Goal: Information Seeking & Learning: Learn about a topic

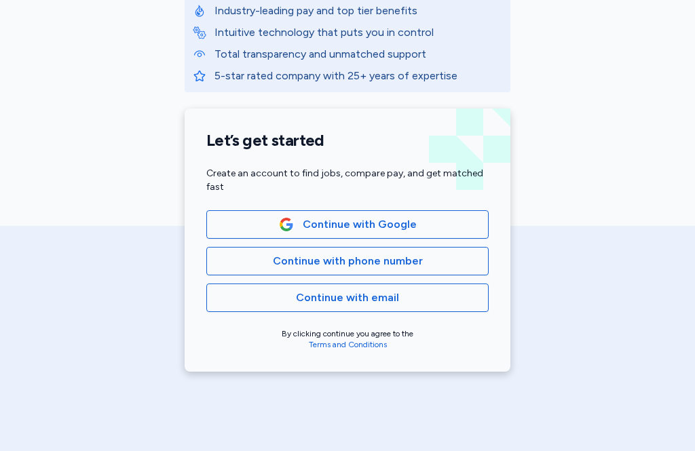
scroll to position [265, 0]
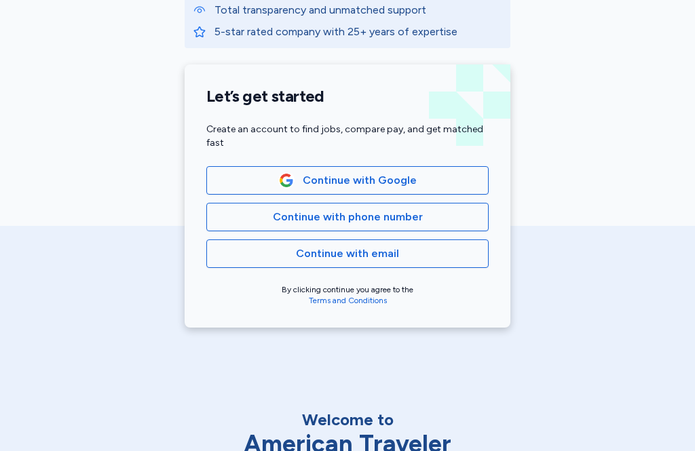
click at [434, 221] on span "Continue with phone number" at bounding box center [347, 217] width 259 height 16
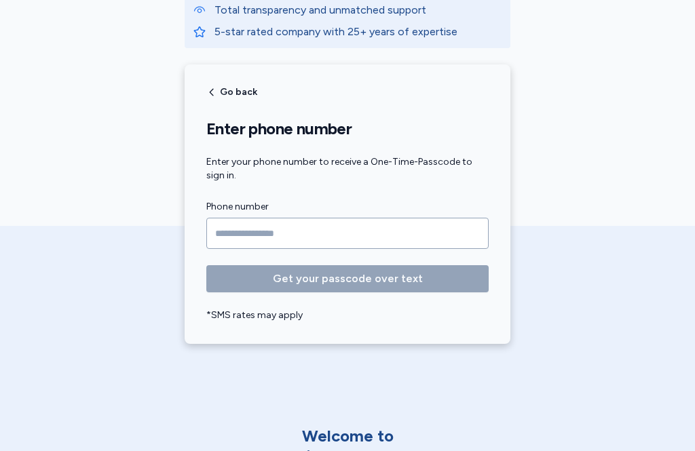
click at [223, 225] on input "Phone number" at bounding box center [347, 233] width 282 height 31
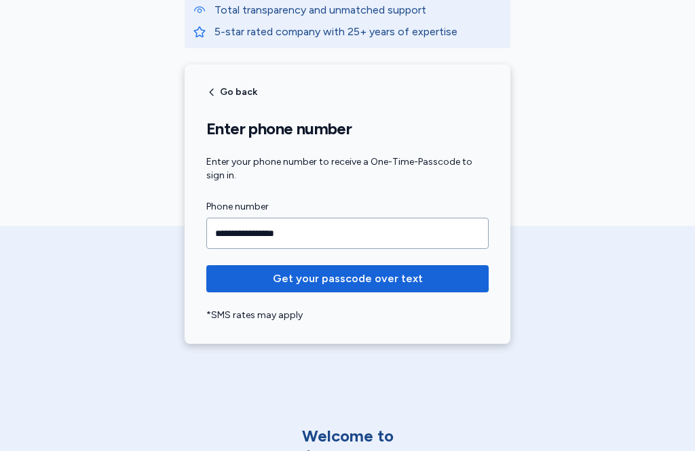
type input "**********"
click at [394, 282] on span "Get your passcode over text" at bounding box center [348, 279] width 150 height 16
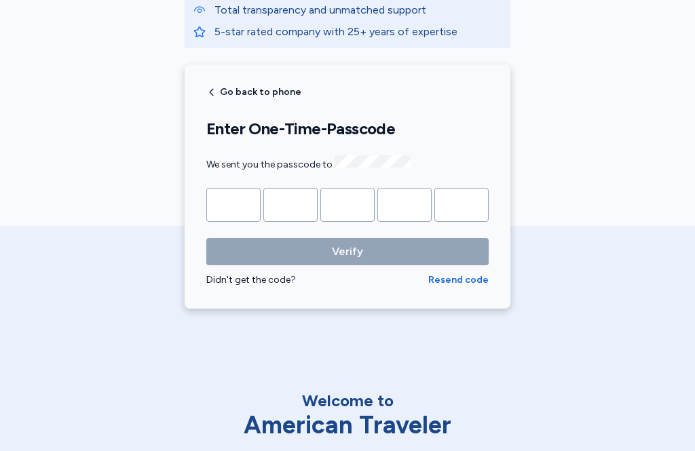
click at [235, 213] on input "Please enter OTP character 1" at bounding box center [233, 205] width 54 height 34
type input "*"
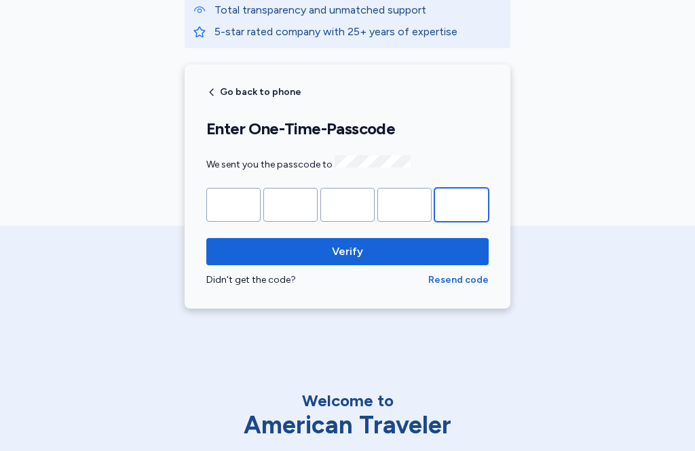
type input "*"
click at [454, 250] on span "Verify" at bounding box center [347, 252] width 261 height 16
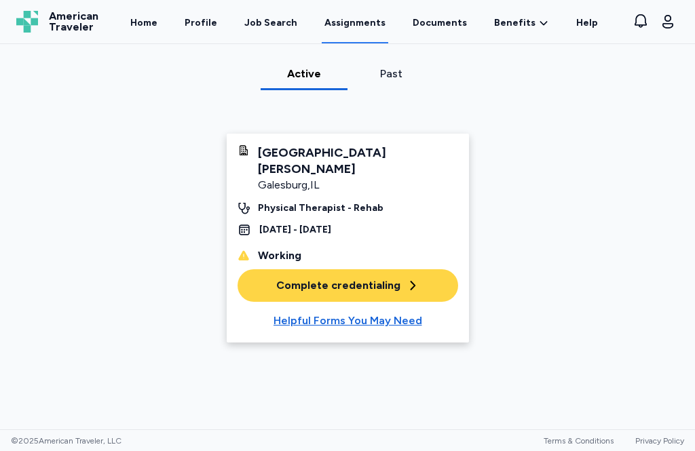
click at [276, 23] on div "Job Search" at bounding box center [270, 23] width 53 height 14
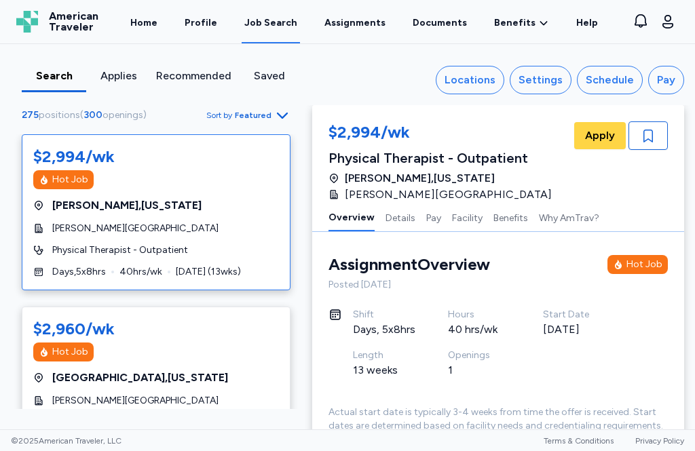
click at [462, 89] on button "Locations" at bounding box center [470, 80] width 69 height 29
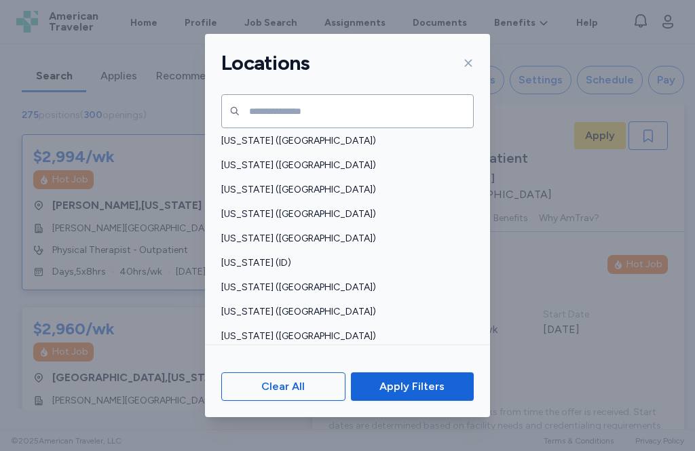
scroll to position [175, 0]
click at [259, 283] on div "[US_STATE] ([GEOGRAPHIC_DATA])" at bounding box center [347, 288] width 285 height 24
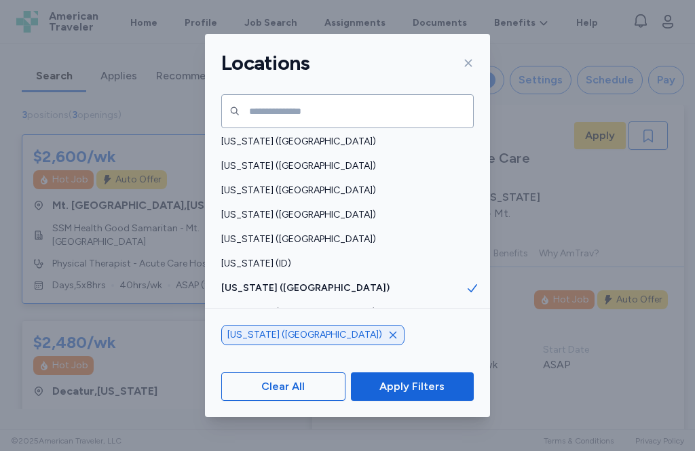
scroll to position [20, 0]
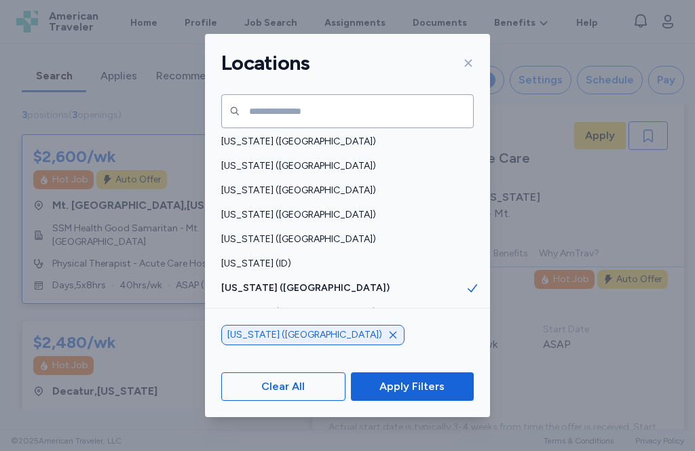
click at [430, 401] on button "Apply Filters" at bounding box center [412, 387] width 123 height 29
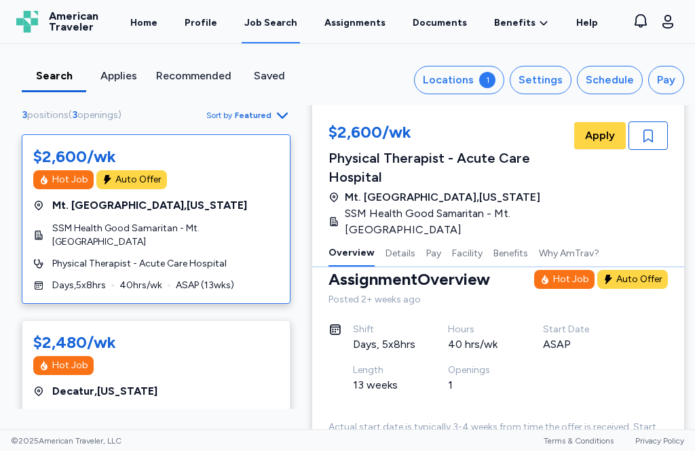
scroll to position [0, 0]
click at [548, 80] on div "Settings" at bounding box center [541, 80] width 44 height 16
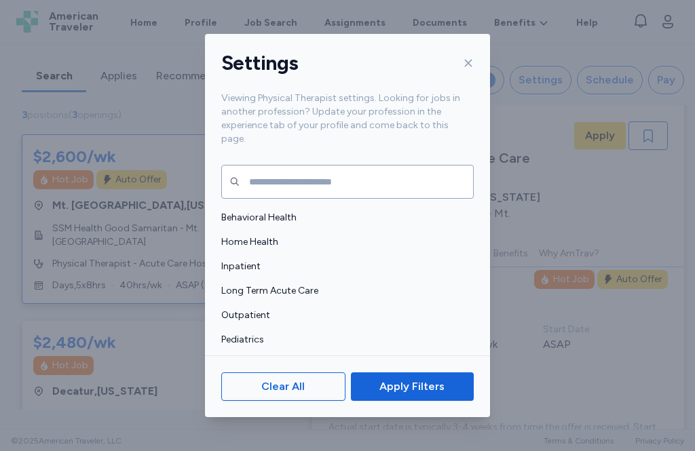
scroll to position [24, 0]
click at [317, 303] on div "Outpatient" at bounding box center [347, 315] width 285 height 24
click at [433, 395] on span "Apply Filters" at bounding box center [411, 387] width 65 height 16
